Goal: Task Accomplishment & Management: Complete application form

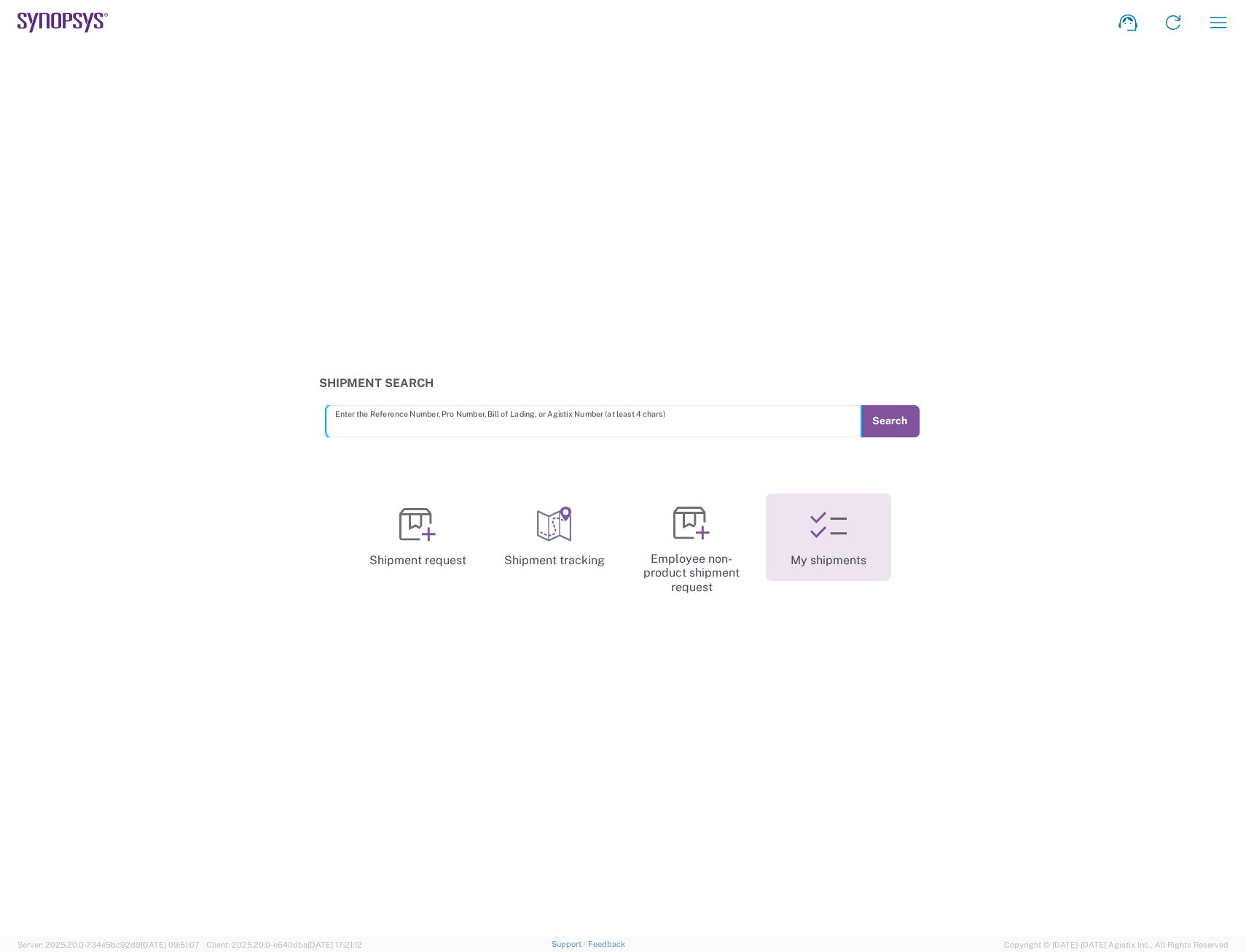
click at [825, 530] on icon at bounding box center [828, 525] width 36 height 36
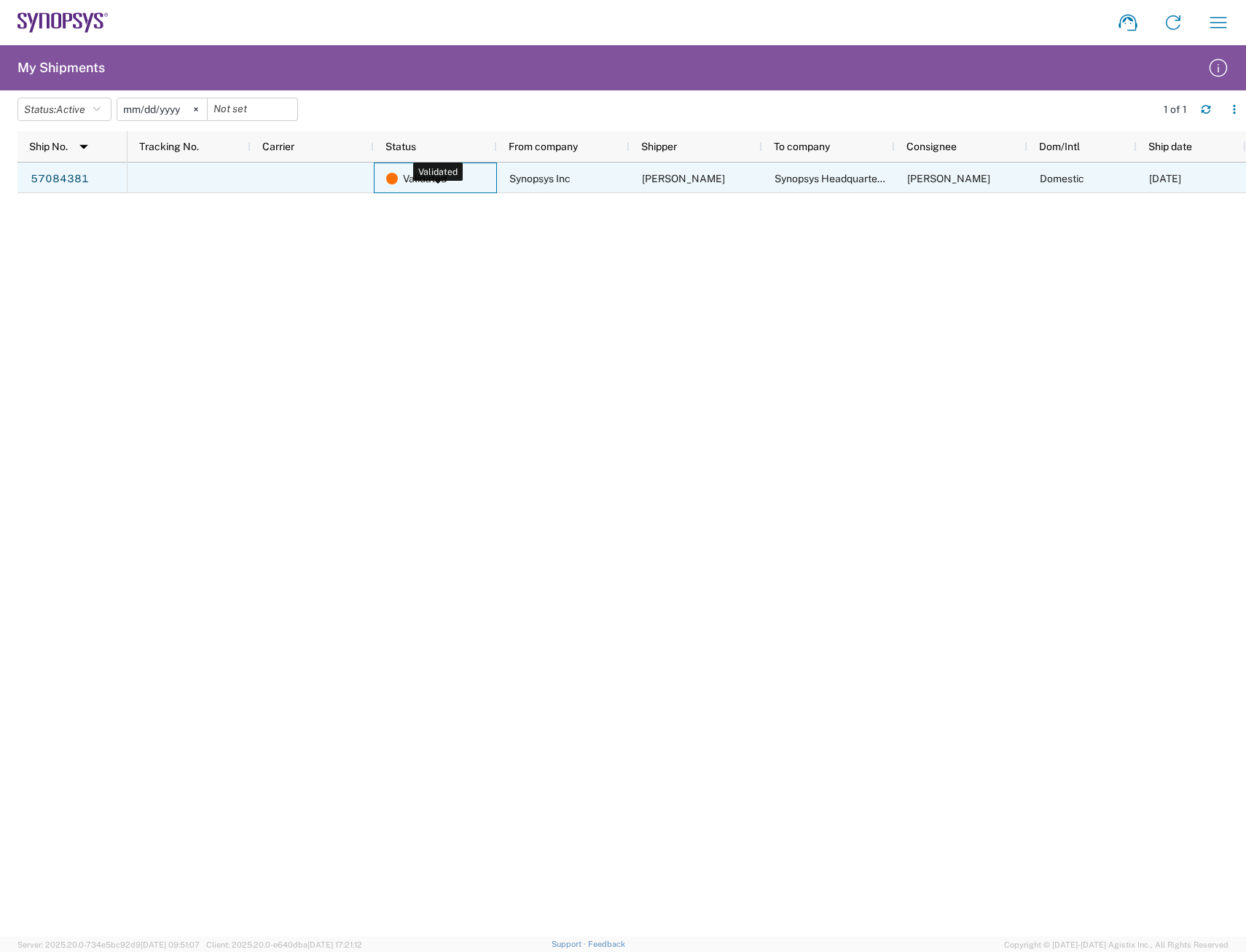
click at [466, 180] on div "Validated" at bounding box center [438, 178] width 104 height 31
click at [94, 174] on div "57084381" at bounding box center [72, 177] width 110 height 31
click at [73, 177] on link "57084381" at bounding box center [60, 179] width 60 height 23
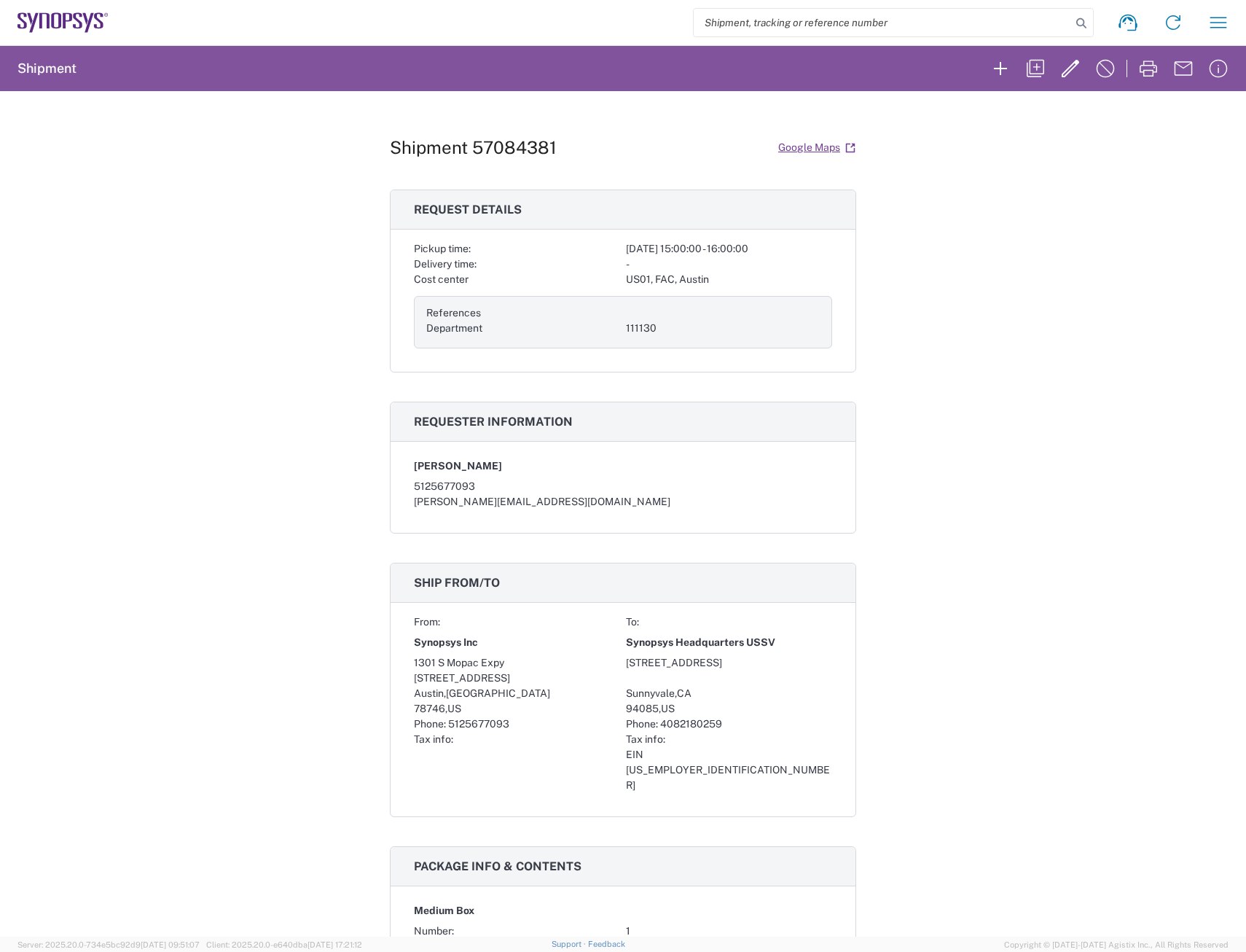
click at [720, 269] on div "-" at bounding box center [729, 264] width 206 height 15
click at [1157, 79] on icon "button" at bounding box center [1148, 68] width 23 height 23
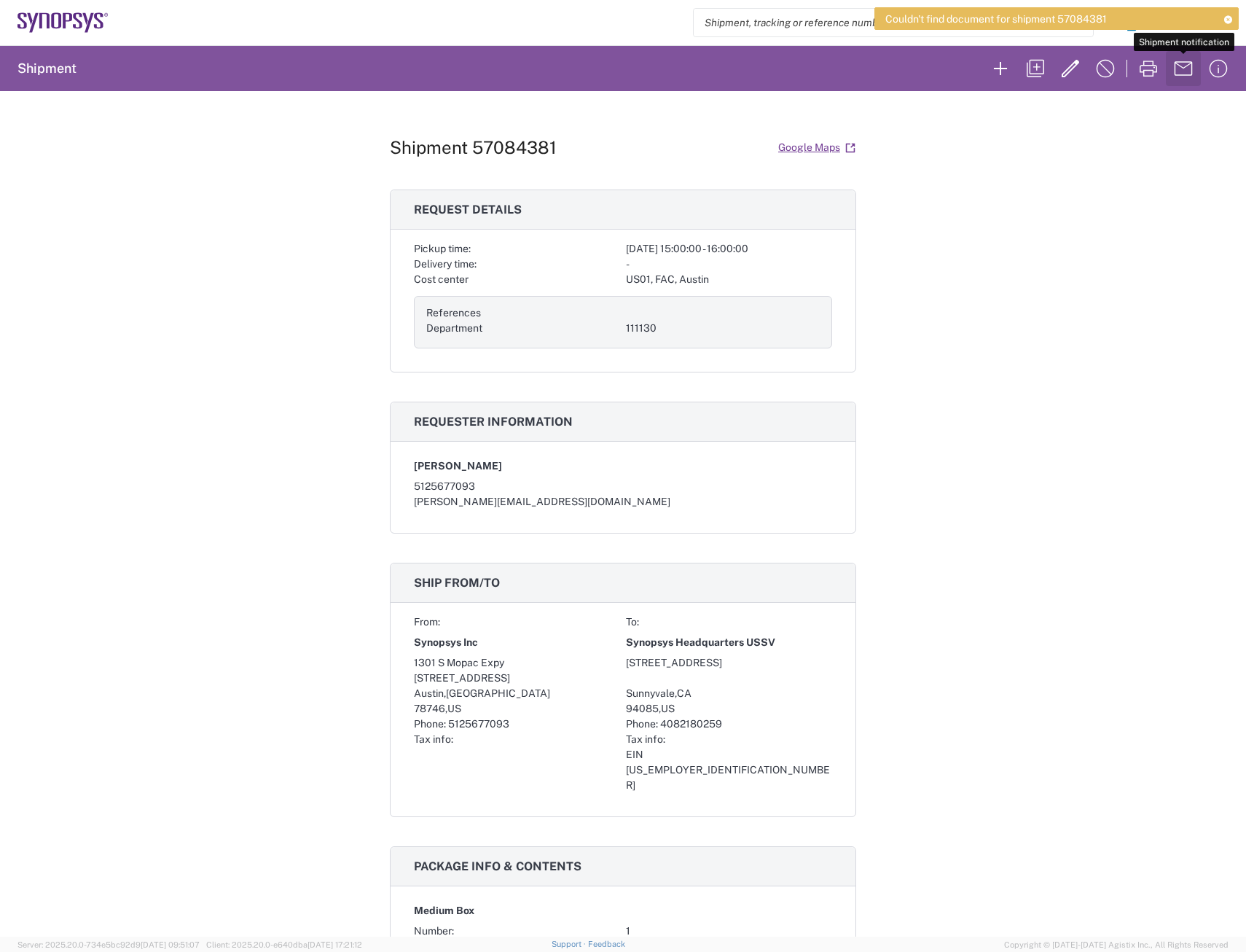
click at [1190, 78] on icon "button" at bounding box center [1183, 68] width 23 height 23
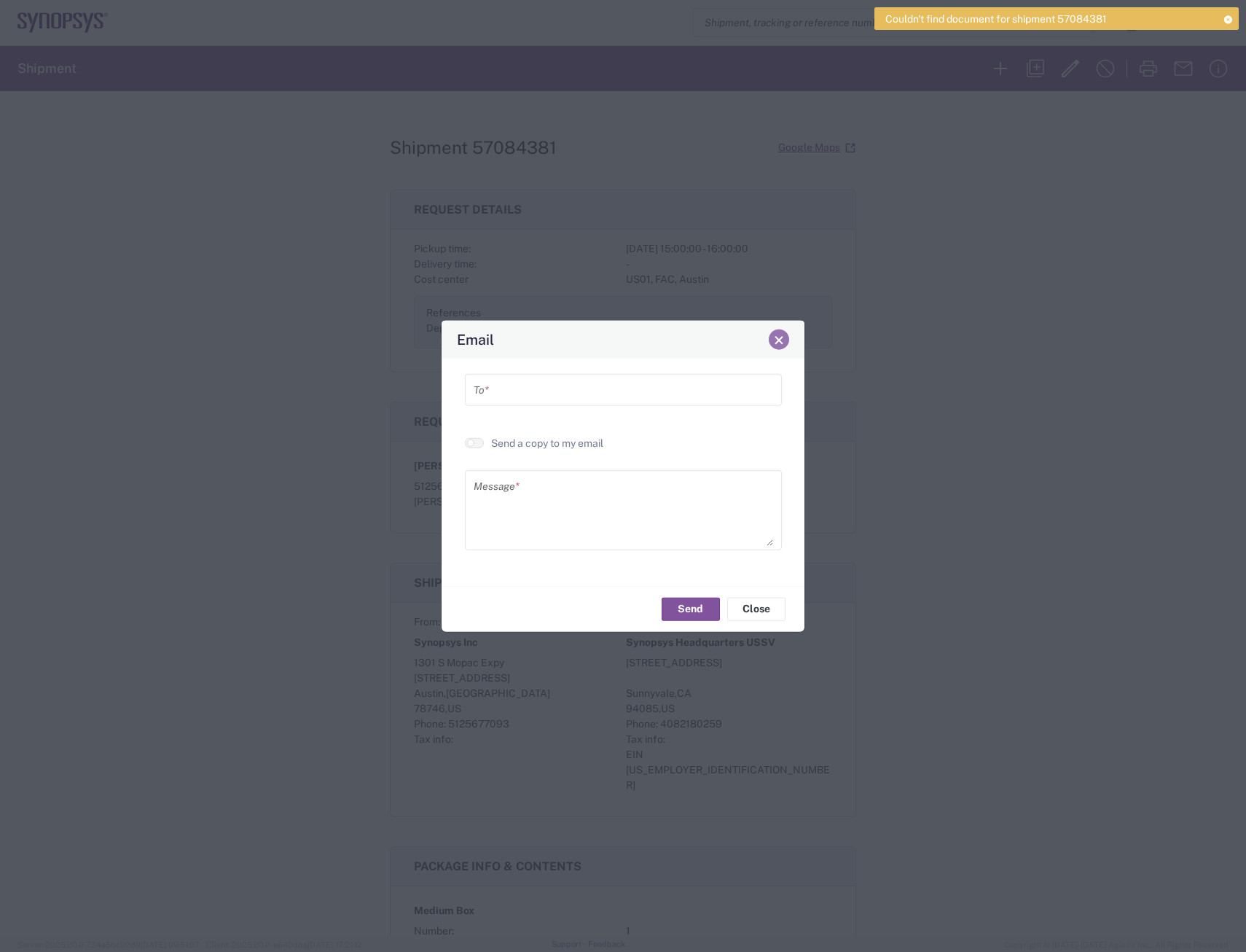
click at [782, 333] on button "Close" at bounding box center [778, 339] width 20 height 20
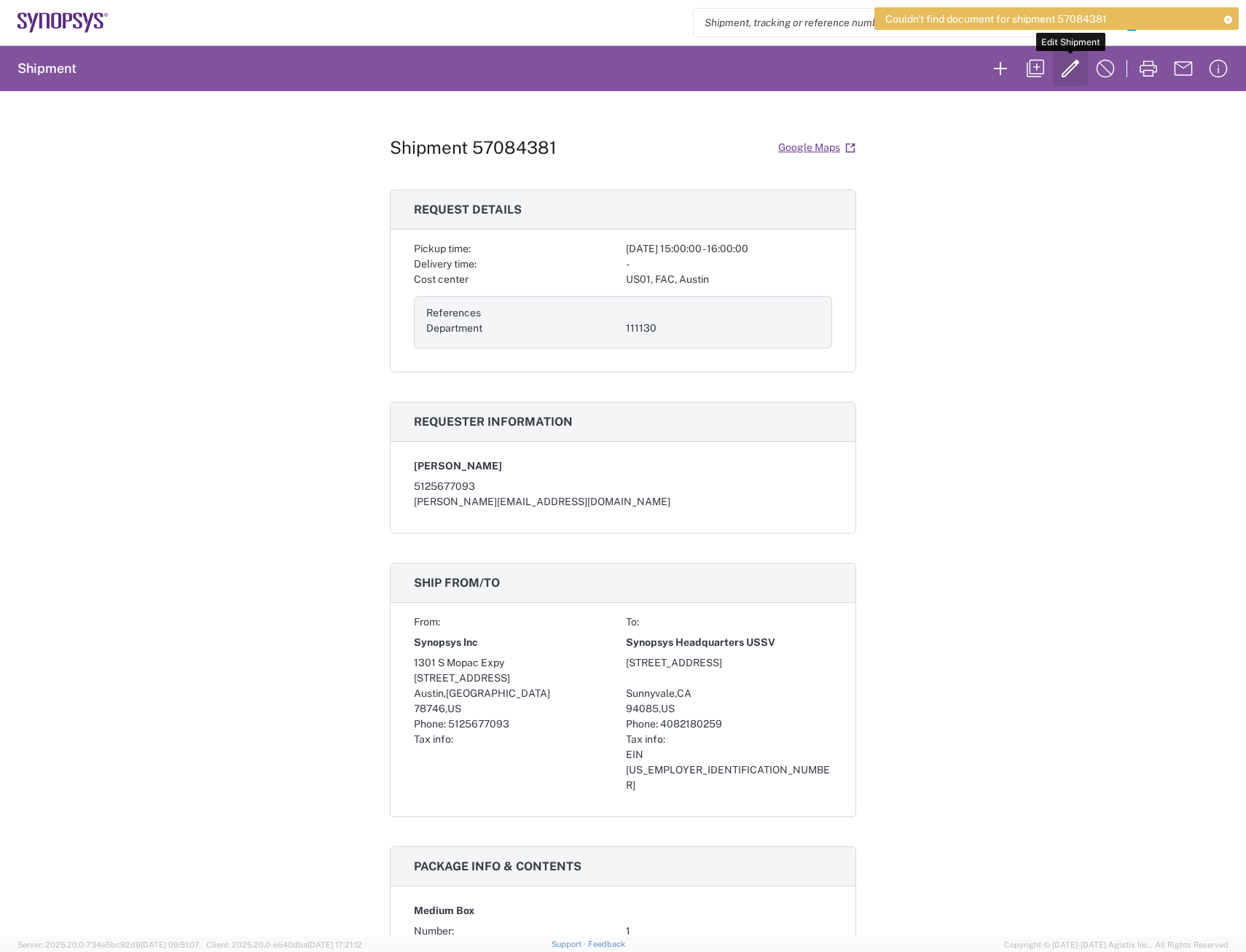
click at [1062, 74] on icon "button" at bounding box center [1070, 68] width 23 height 23
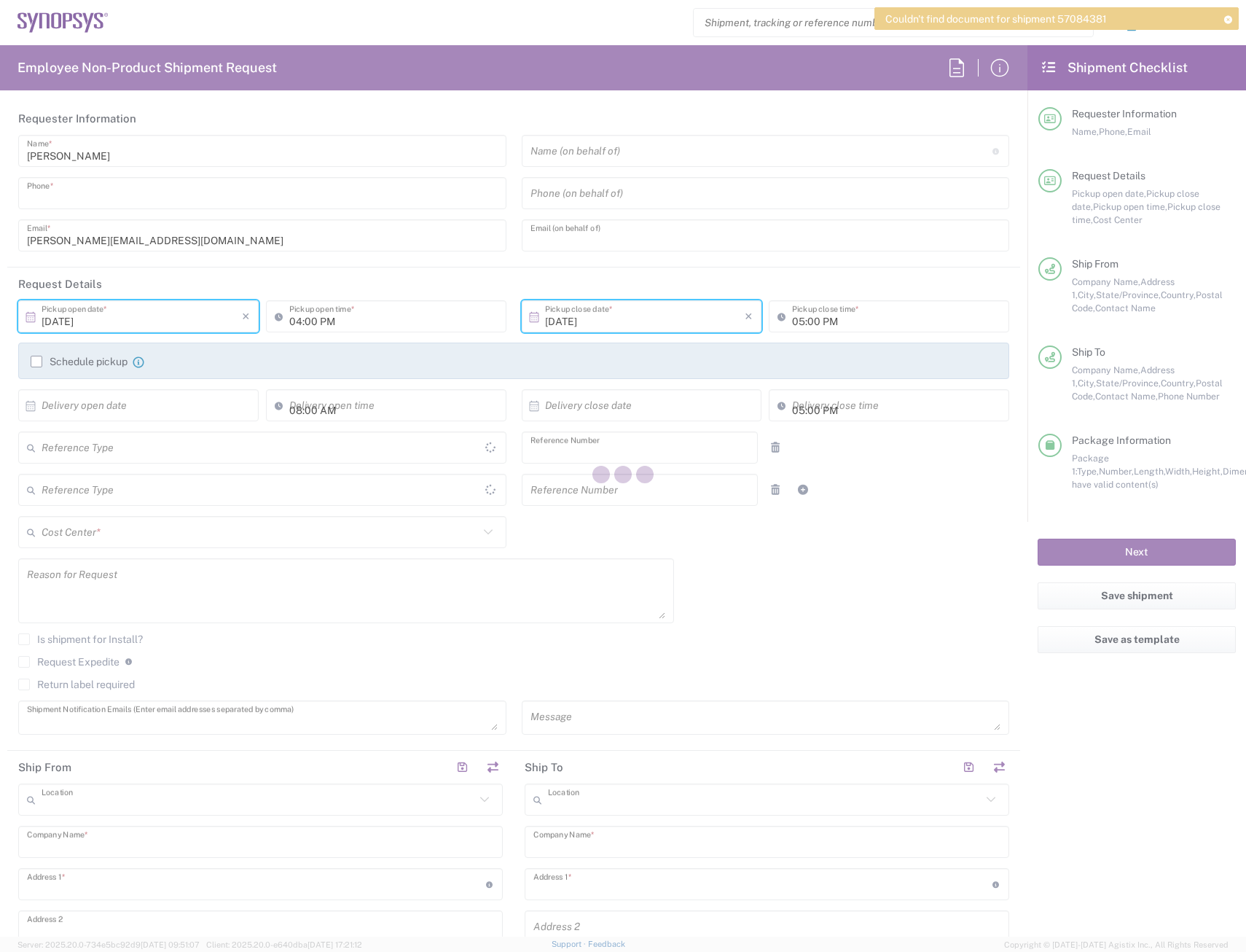
type input "5125677093"
type input "[PERSON_NAME][EMAIL_ADDRESS][DOMAIN_NAME]"
type input "03:00 PM"
type input "04:00 PM"
type input "111130"
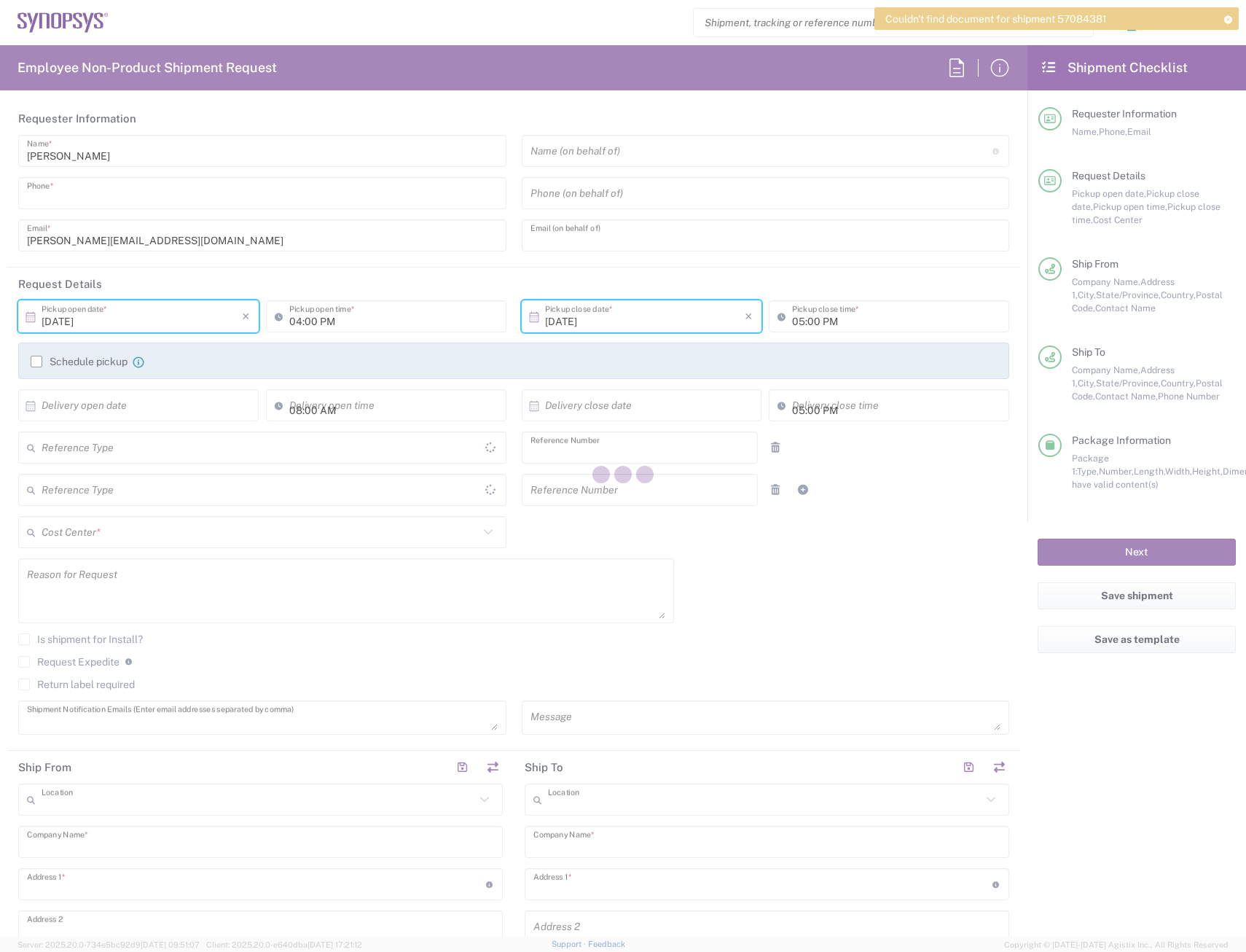
type textarea "[PERSON_NAME][EMAIL_ADDRESS][DOMAIN_NAME]"
type input "[GEOGRAPHIC_DATA] US26"
type input "Synopsys Inc"
type input "1301 S Mopac Expy"
type input "[STREET_ADDRESS]"
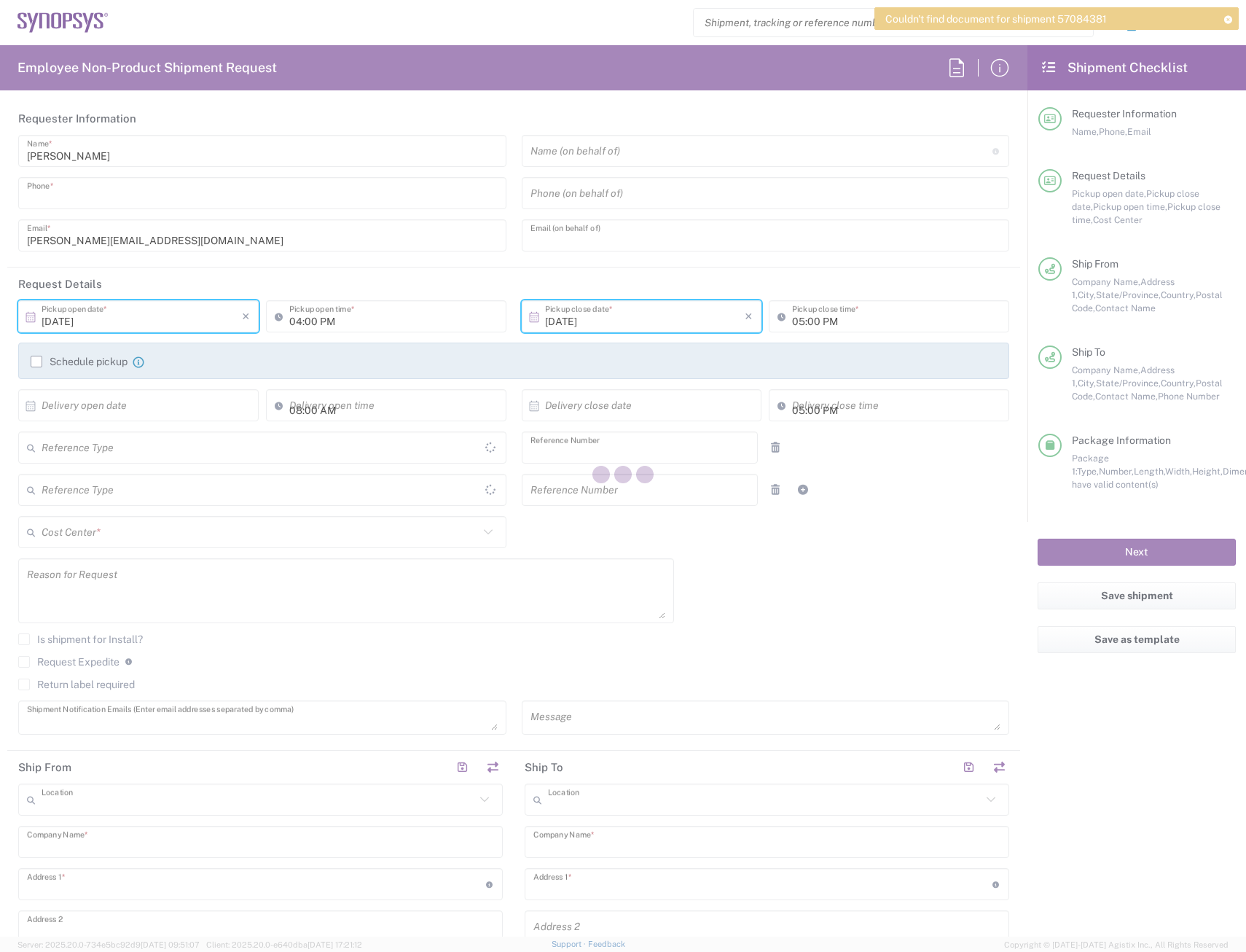
type input "Austin"
type input "78746"
type input "[PERSON_NAME]"
type input "5125677093"
type input "[PERSON_NAME][EMAIL_ADDRESS][DOMAIN_NAME]"
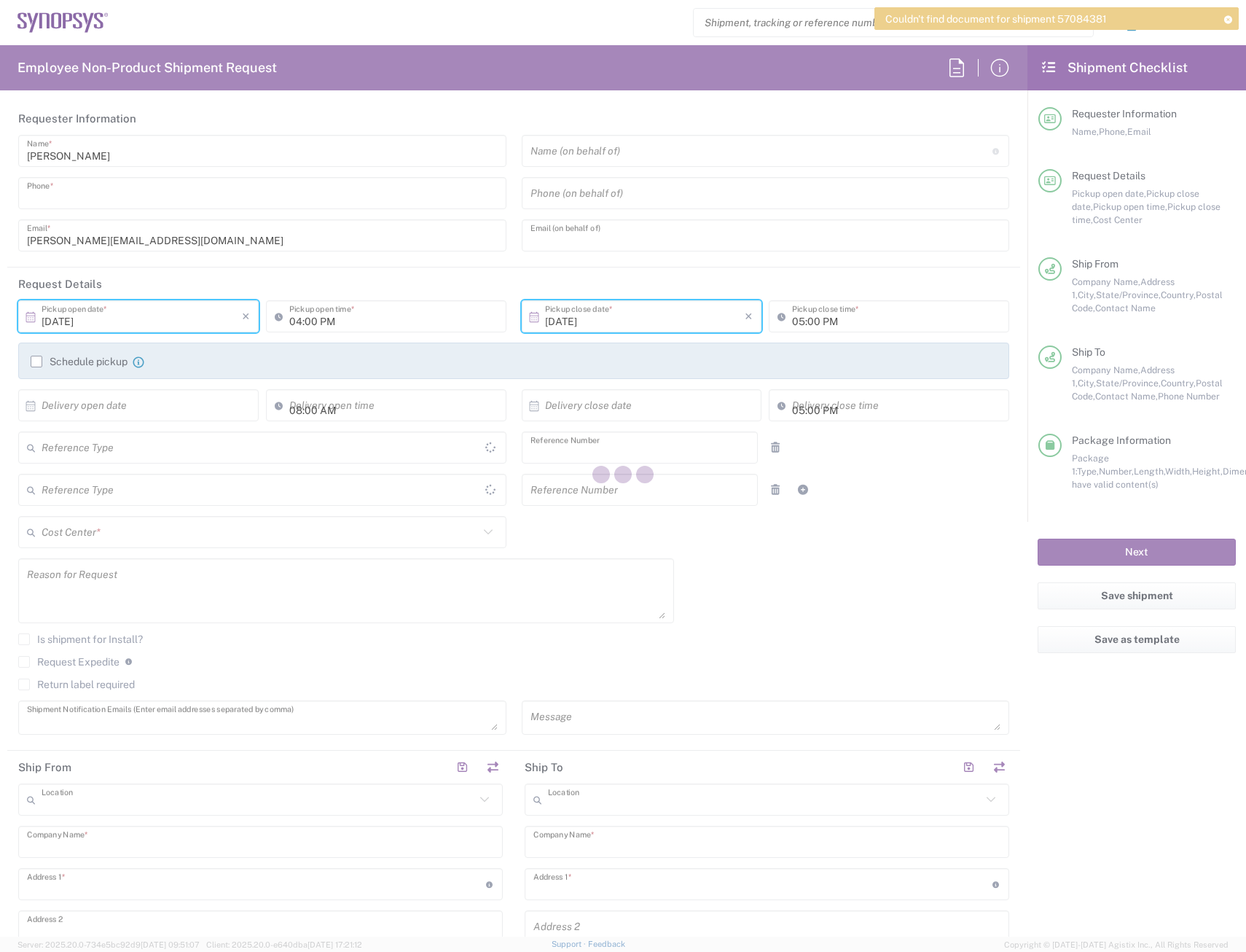
type input "Headquarters USSV"
type input "Synopsys Headquarters USSV"
type input "[STREET_ADDRESS]"
type input "Sunnyvale"
type input "[US_STATE]"
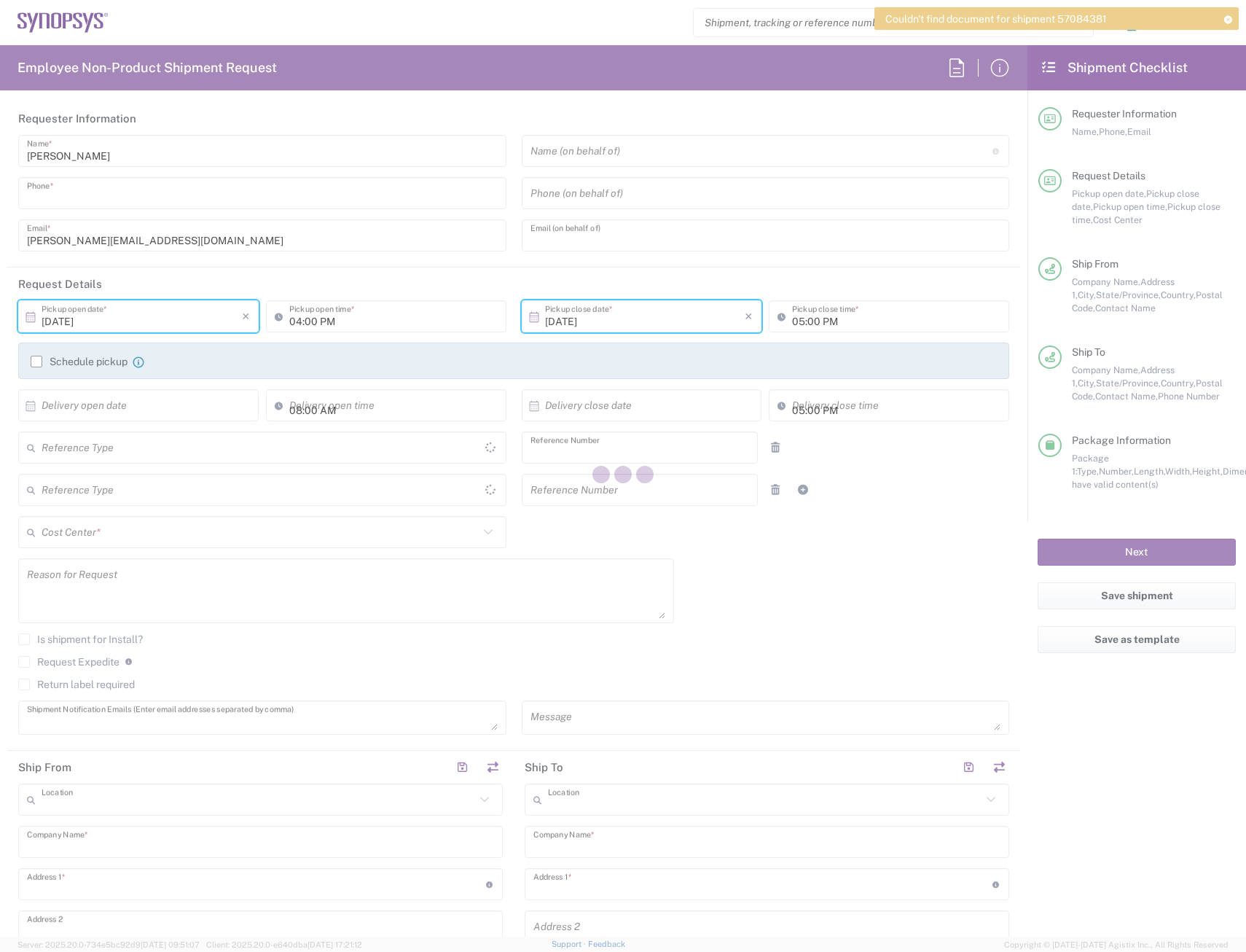
type input "[GEOGRAPHIC_DATA]"
type input "94085"
type input "[PERSON_NAME]"
type input "4082180259"
type input "[EMAIL_ADDRESS][DOMAIN_NAME]"
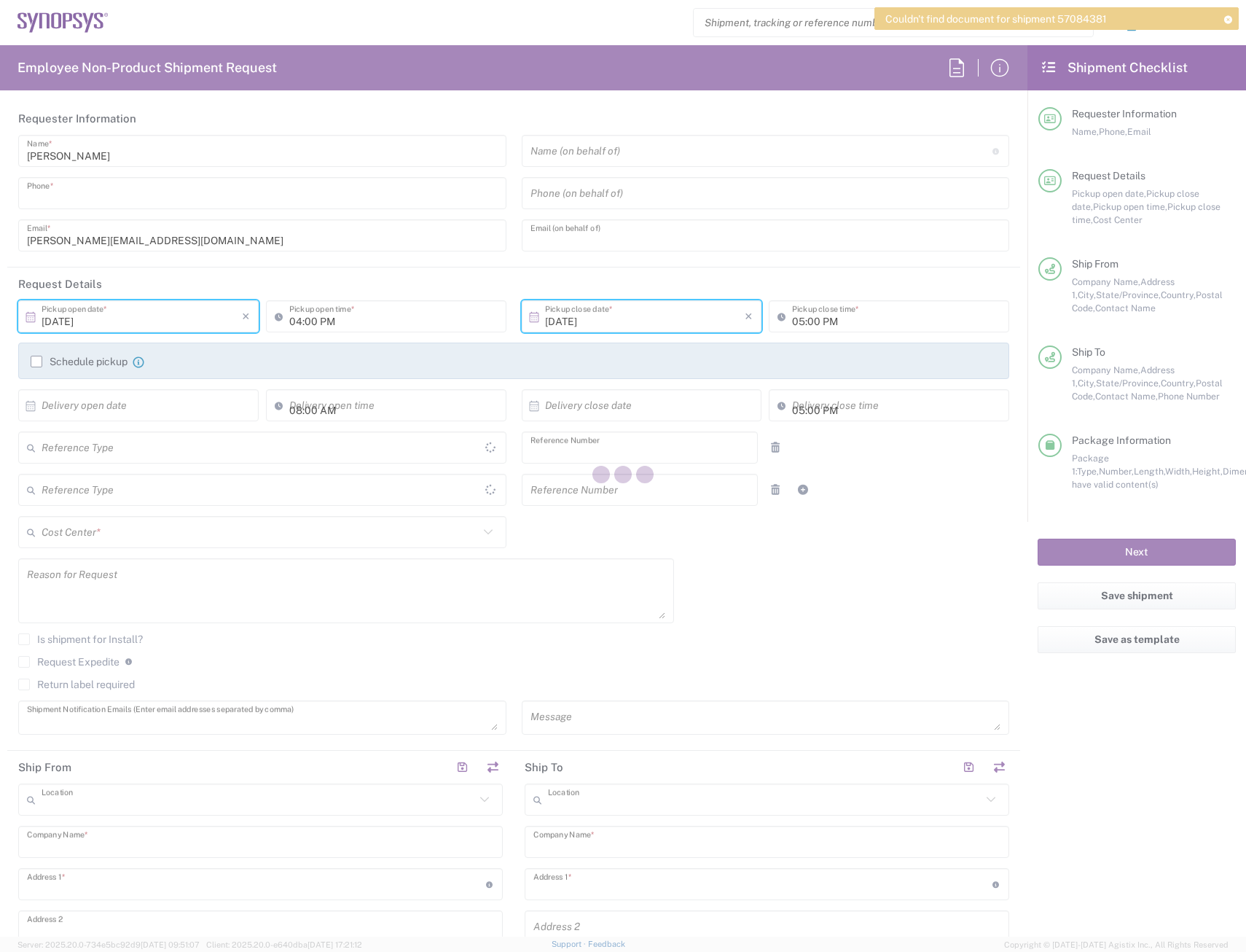
type input "[PERSON_NAME]"
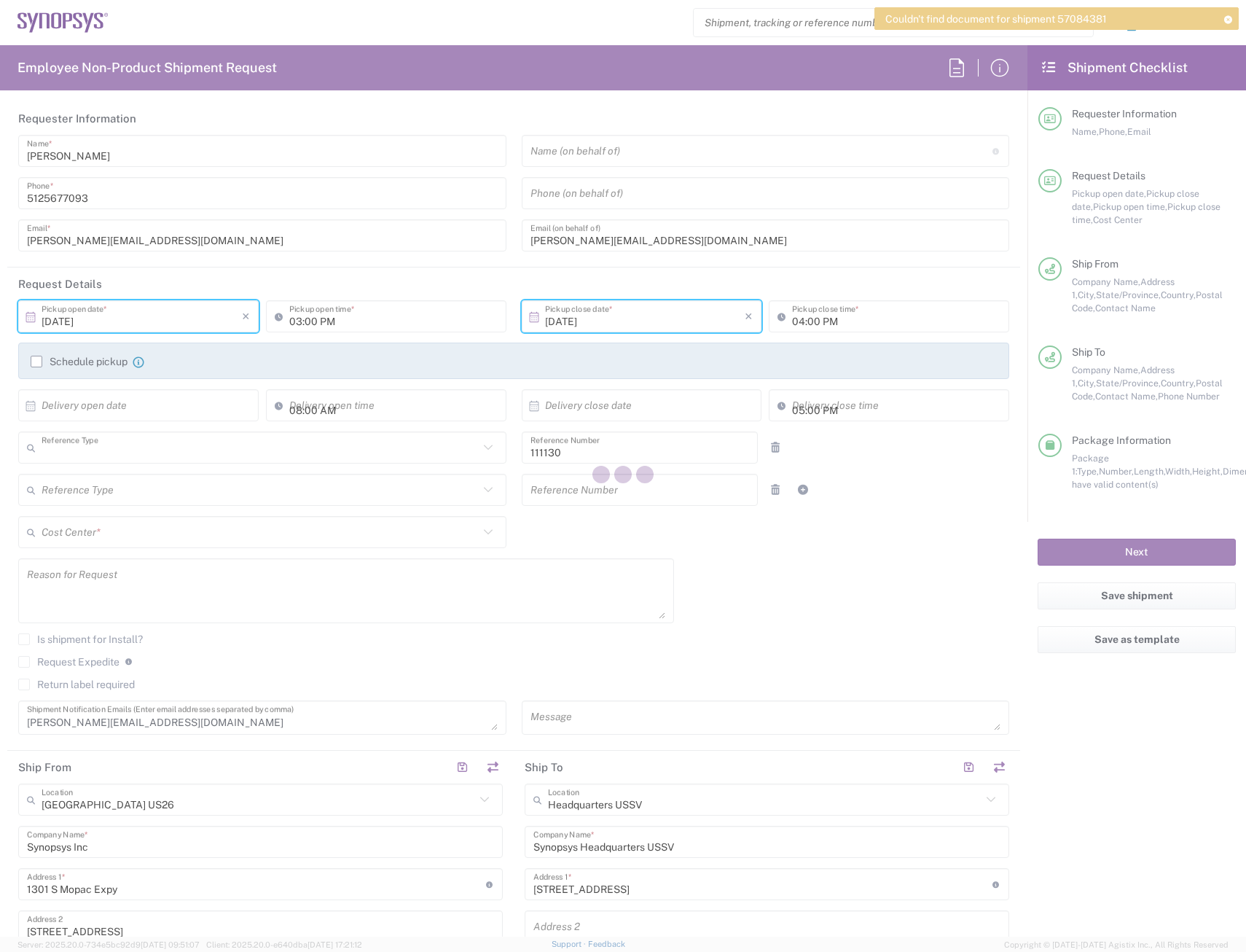
type input "Department"
type input "[US_STATE]"
type input "[GEOGRAPHIC_DATA]"
type input "Delivered at Place"
type input "Medium Box"
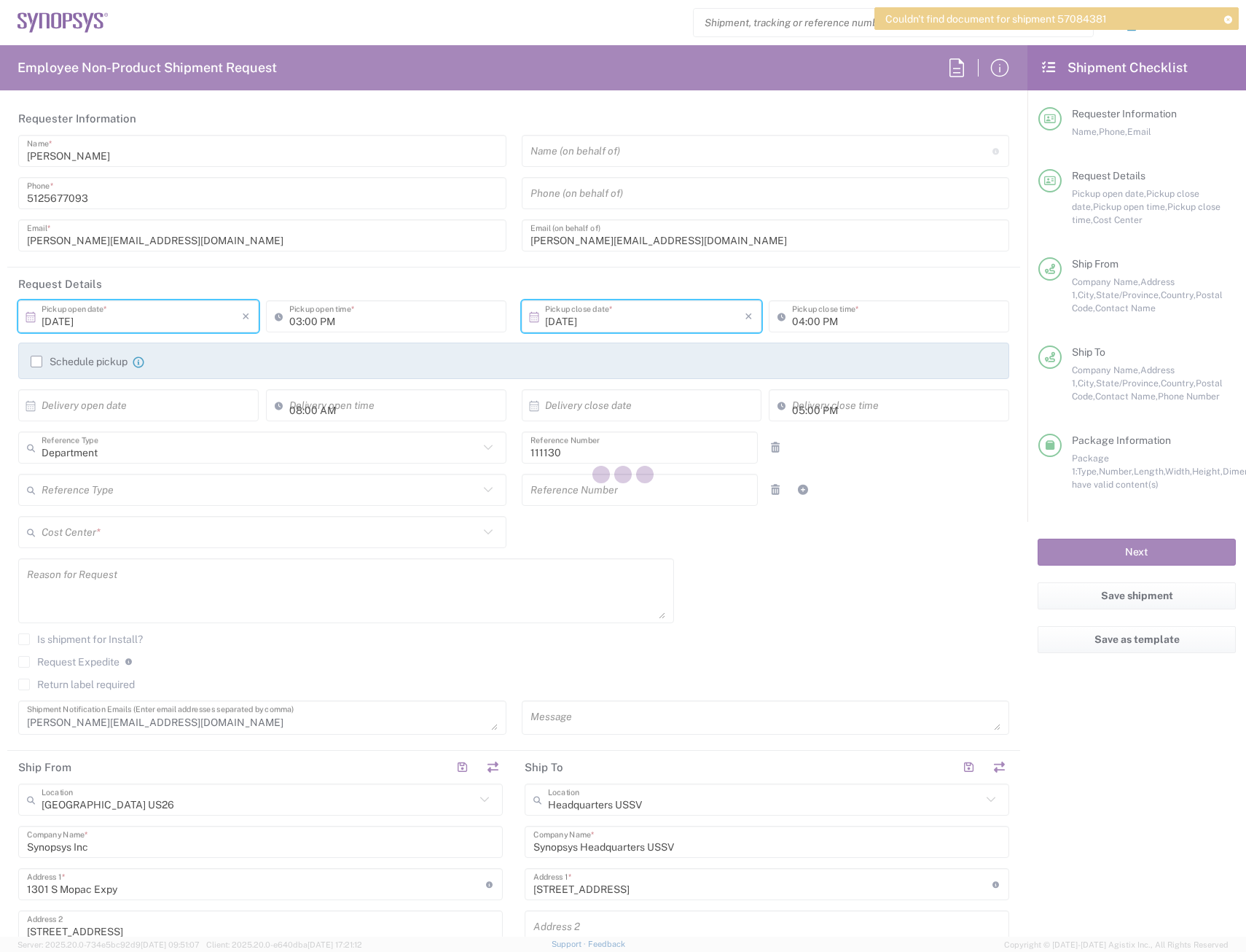
type input "US01, FAC, Austin 111130"
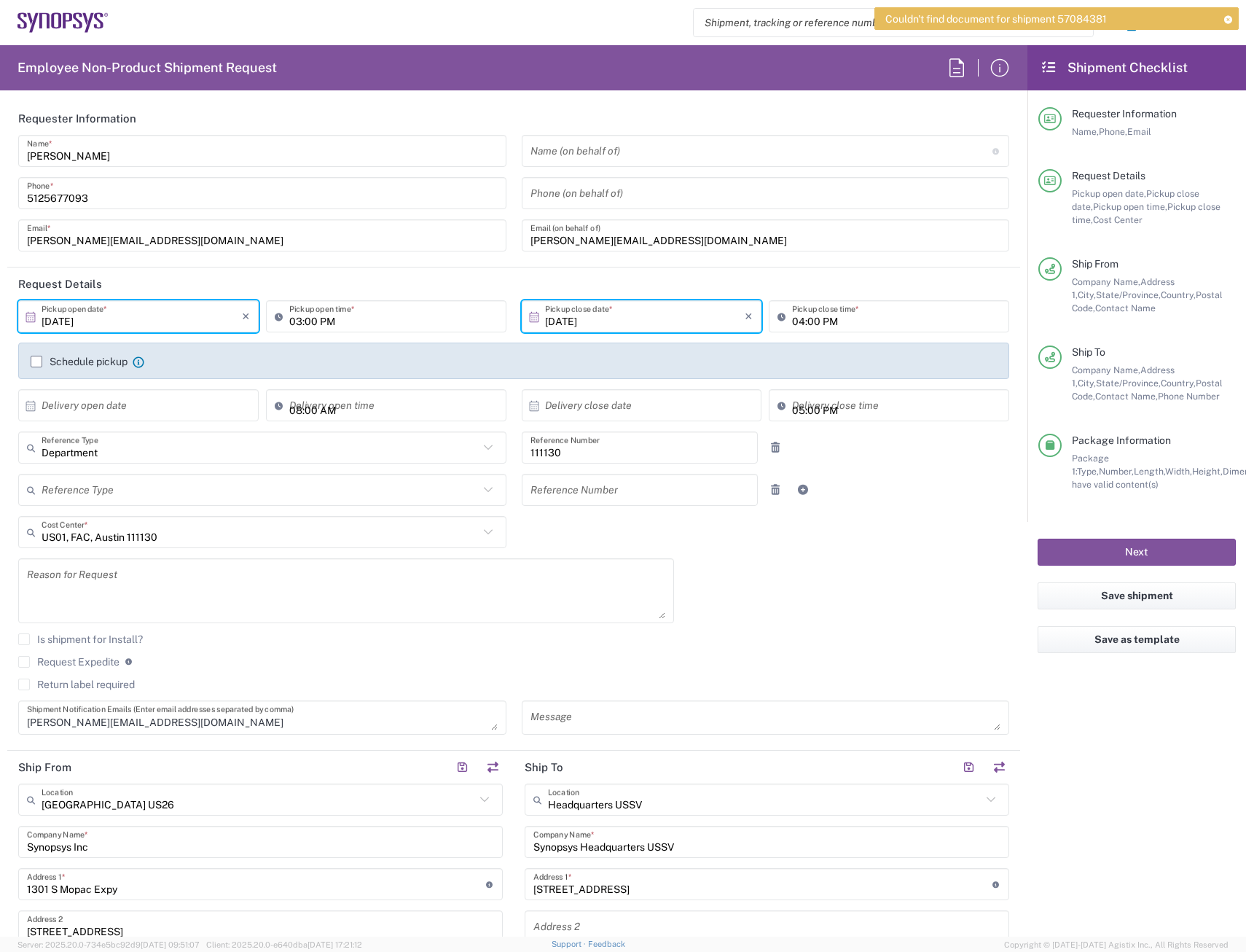
click at [1133, 570] on div "Next" at bounding box center [1137, 552] width 219 height 60
click at [1131, 560] on button "Next" at bounding box center [1137, 552] width 198 height 27
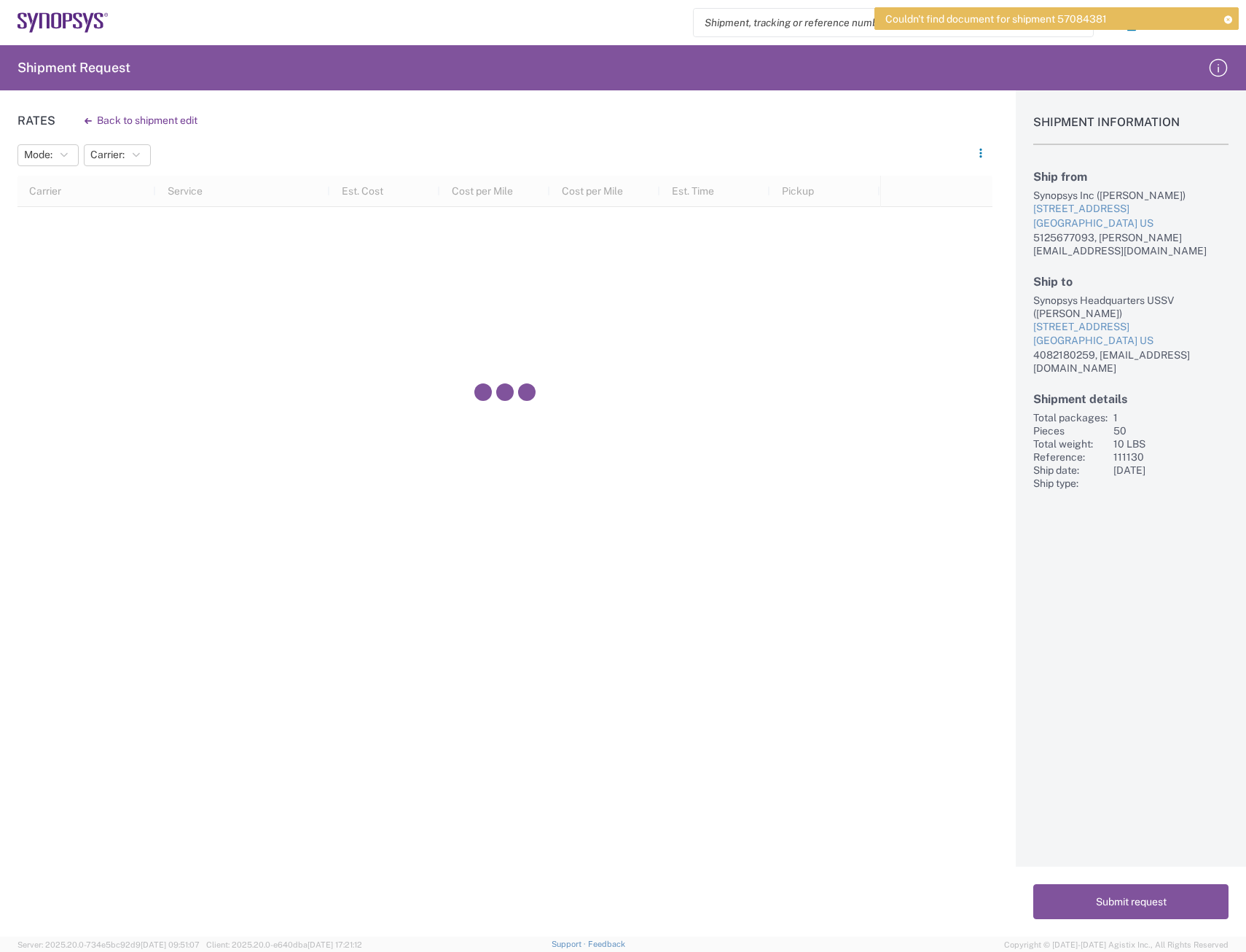
click at [1228, 19] on icon at bounding box center [1228, 19] width 11 height 8
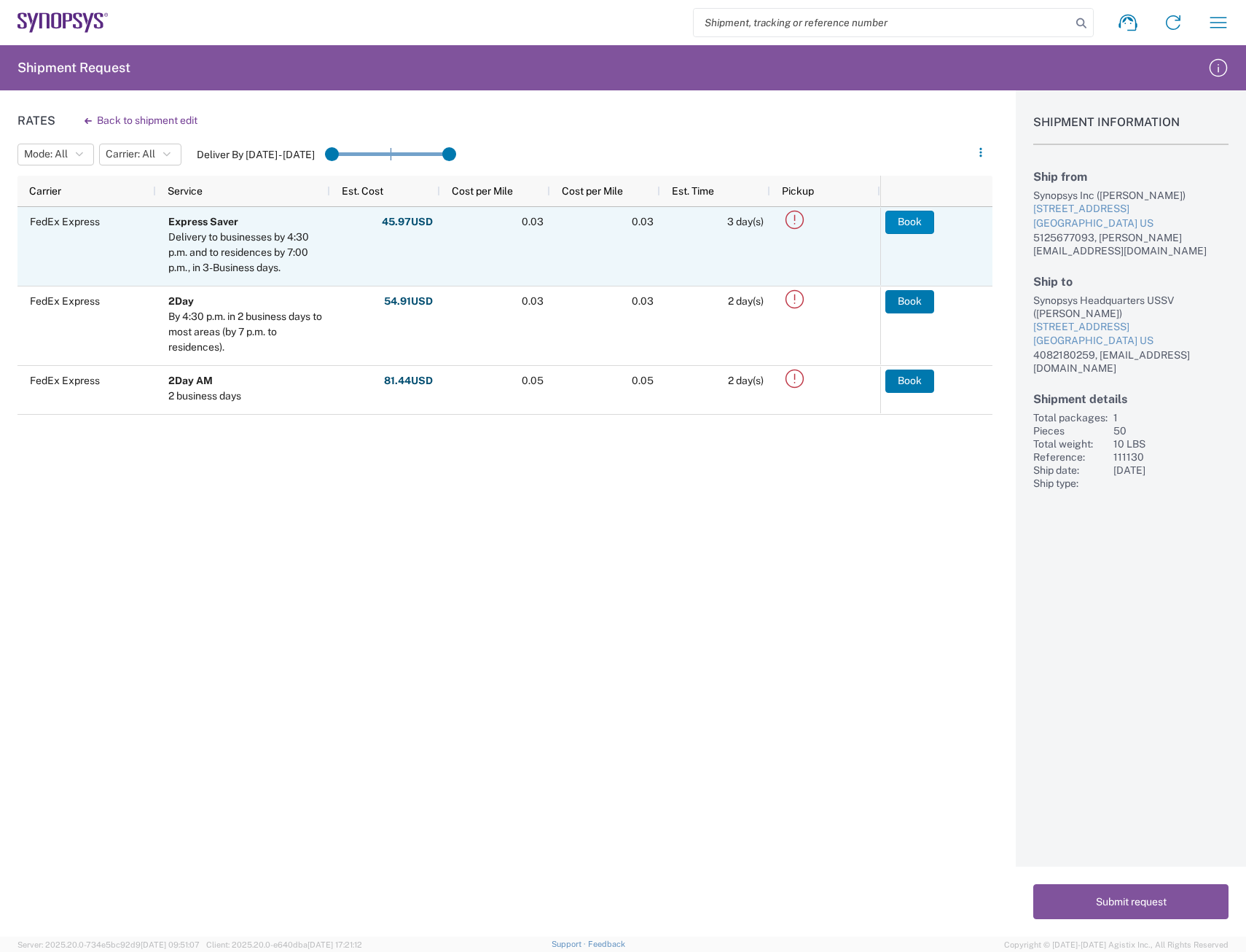
click at [893, 228] on button "Book" at bounding box center [910, 222] width 49 height 23
